Goal: Task Accomplishment & Management: Use online tool/utility

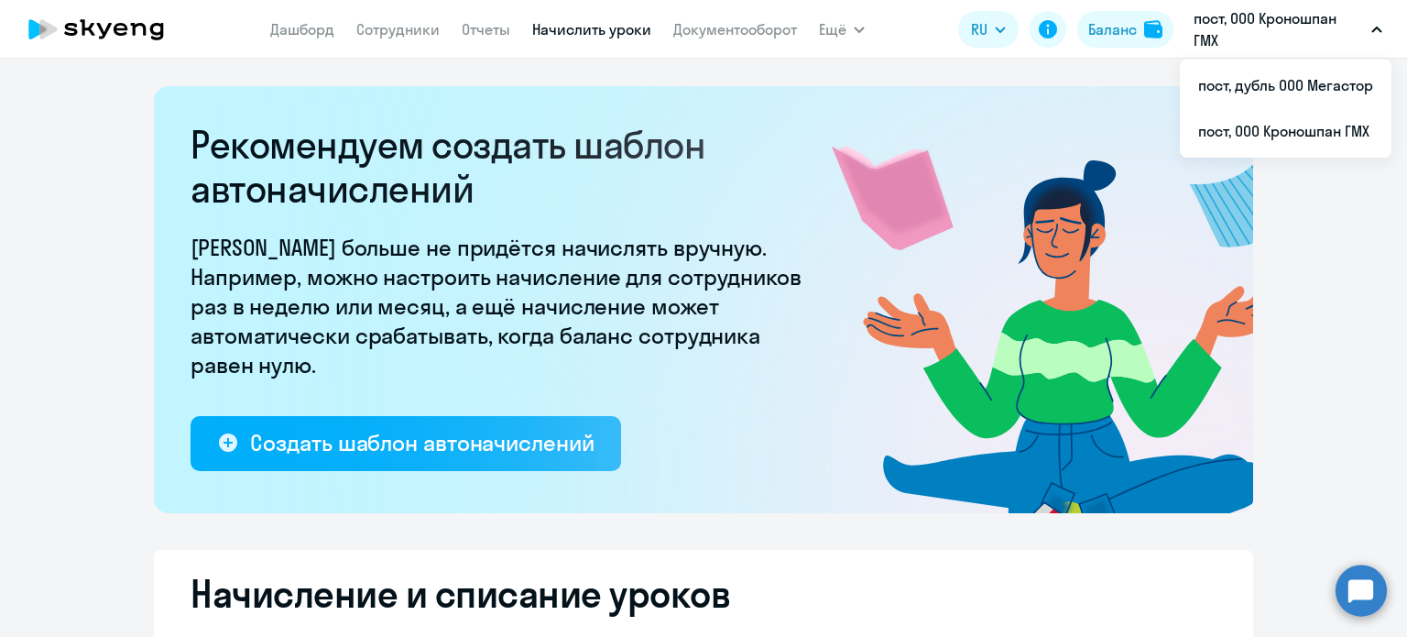
select select "10"
click at [593, 31] on link "Начислить уроки" at bounding box center [591, 29] width 119 height 18
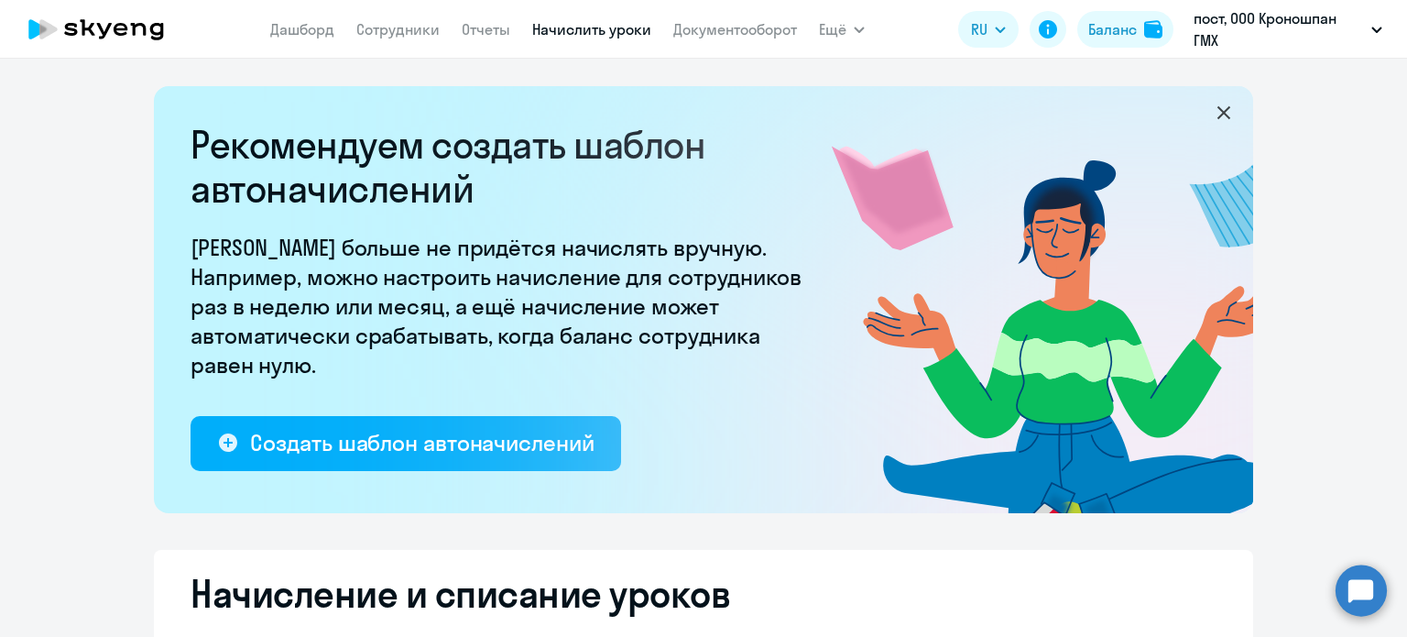
click at [581, 32] on link "Начислить уроки" at bounding box center [591, 29] width 119 height 18
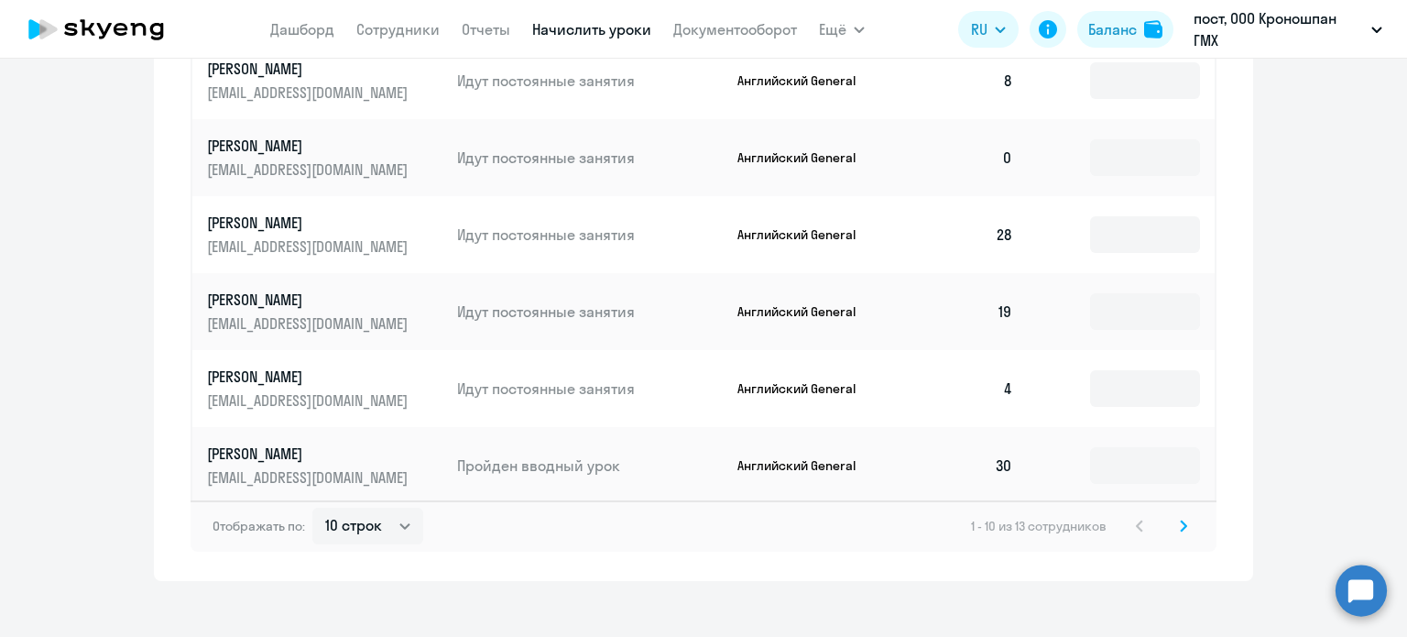
scroll to position [1253, 0]
click at [1181, 515] on svg-icon at bounding box center [1183, 526] width 22 height 22
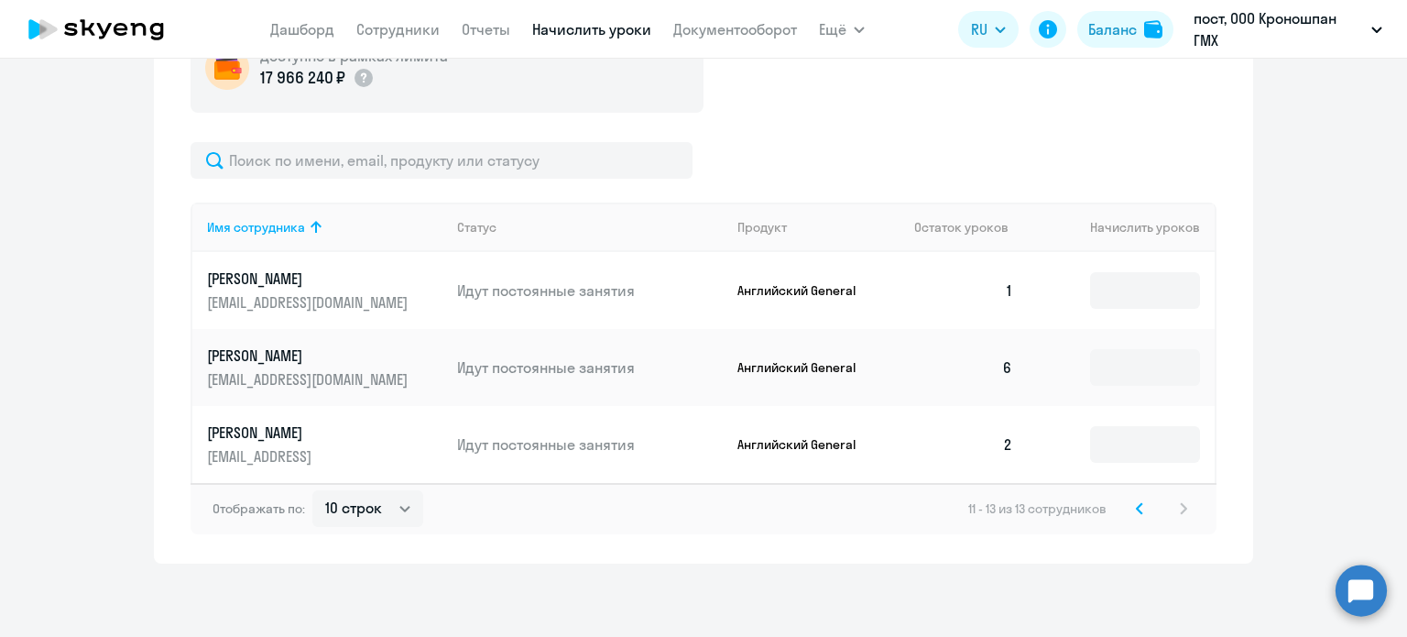
scroll to position [714, 0]
click at [1125, 432] on input at bounding box center [1145, 445] width 110 height 37
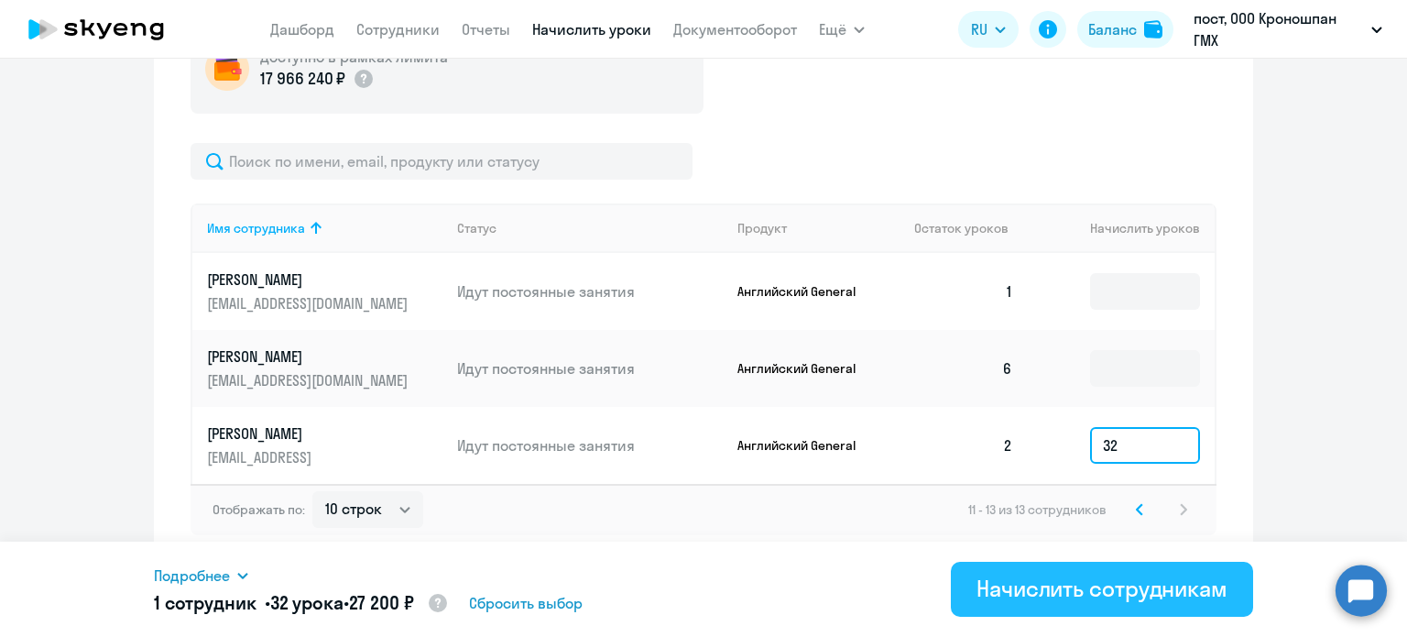
type input "32"
click at [1085, 593] on div "Начислить сотрудникам" at bounding box center [1101, 587] width 251 height 29
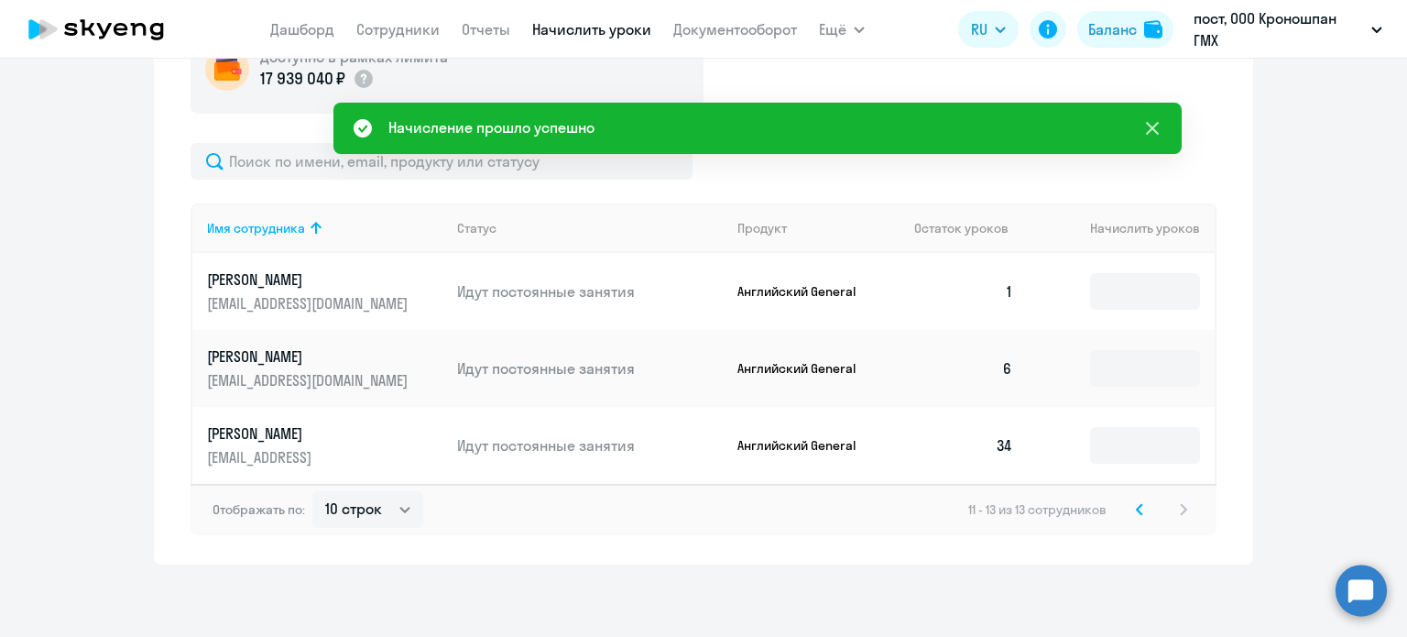
click at [1155, 129] on icon at bounding box center [1152, 128] width 22 height 22
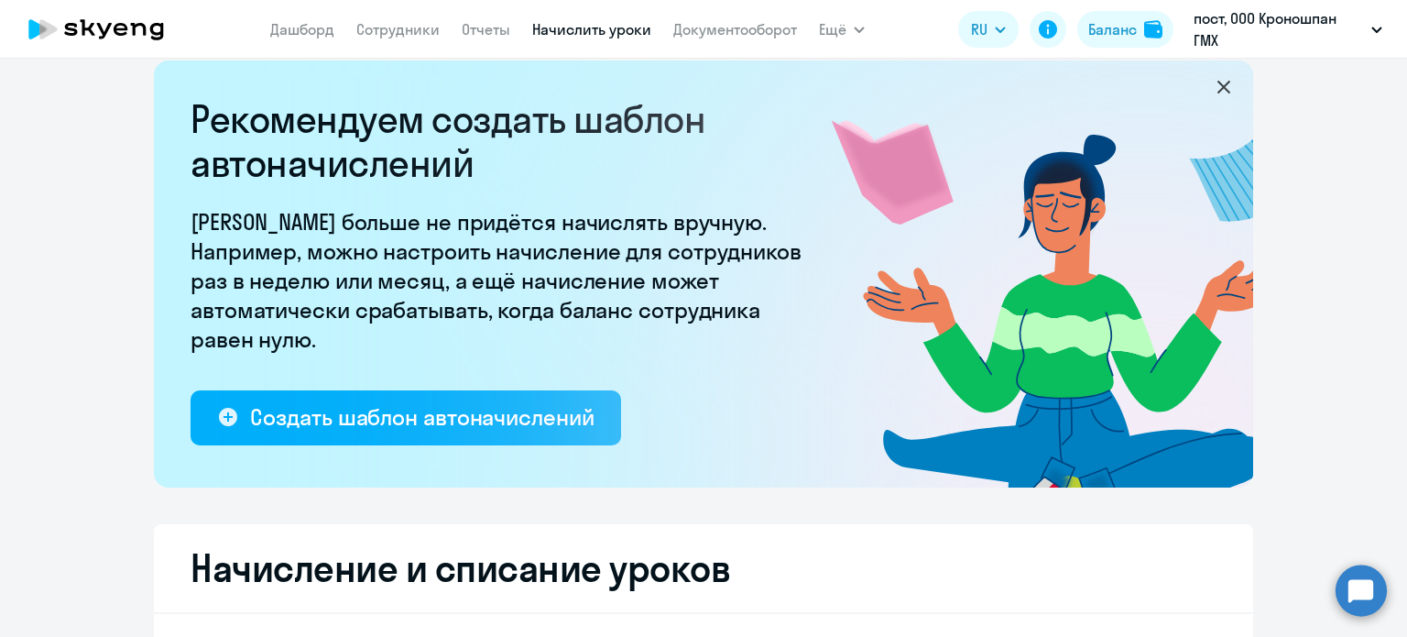
scroll to position [0, 0]
